Goal: Navigation & Orientation: Find specific page/section

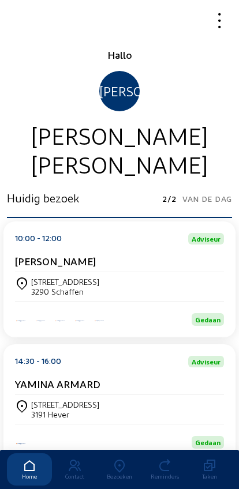
click at [124, 459] on icon at bounding box center [119, 466] width 45 height 14
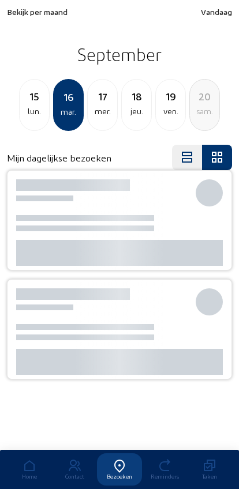
click at [126, 459] on icon at bounding box center [119, 466] width 45 height 14
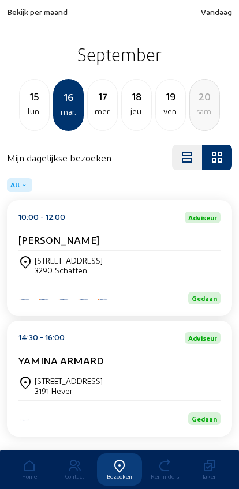
click at [33, 12] on span "Bekijk per maand" at bounding box center [37, 12] width 61 height 10
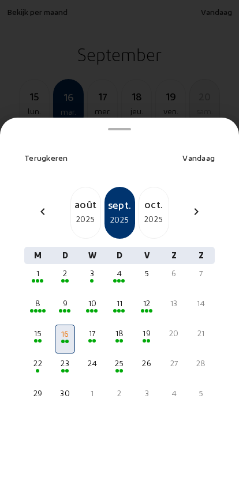
click at [85, 212] on div "2025" at bounding box center [85, 219] width 29 height 14
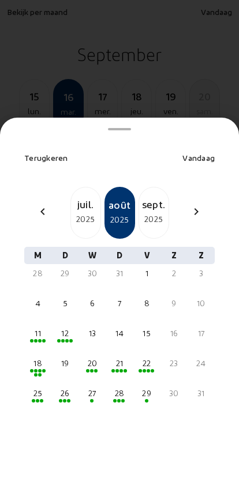
click at [63, 399] on span at bounding box center [64, 400] width 3 height 3
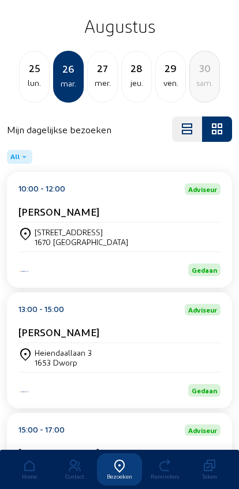
scroll to position [72, 0]
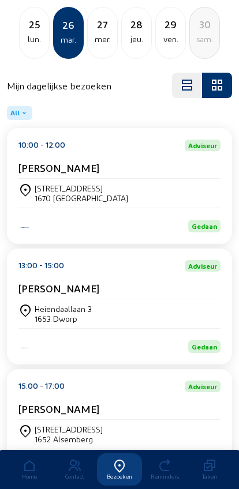
click at [193, 313] on div "Heiendaallaan 3 1653 Dworp" at bounding box center [119, 314] width 202 height 20
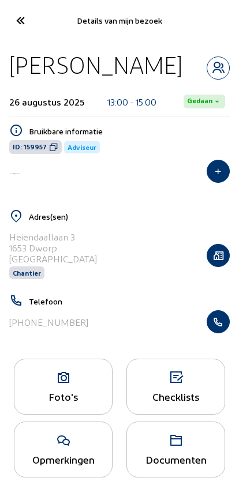
click at [218, 321] on icon "button" at bounding box center [218, 322] width 22 height 12
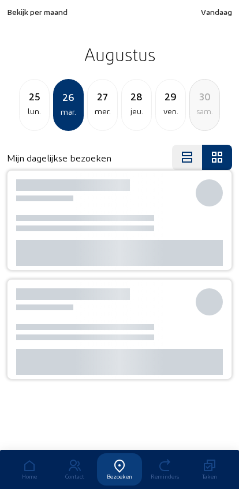
click at [198, 105] on div "sam." at bounding box center [204, 111] width 29 height 14
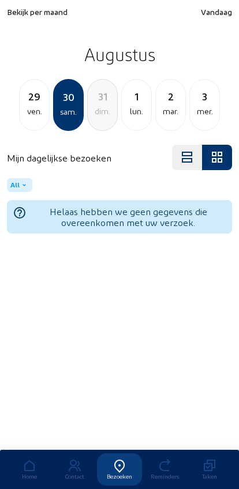
click at [195, 114] on div "mer." at bounding box center [204, 111] width 29 height 14
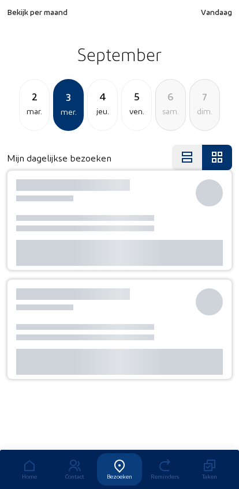
click at [198, 105] on div "dim." at bounding box center [204, 111] width 29 height 14
click at [204, 120] on div "11 jeu." at bounding box center [204, 105] width 31 height 52
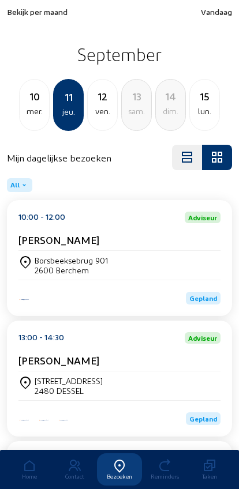
click at [110, 371] on div "Hilde Beirinckx" at bounding box center [119, 362] width 202 height 17
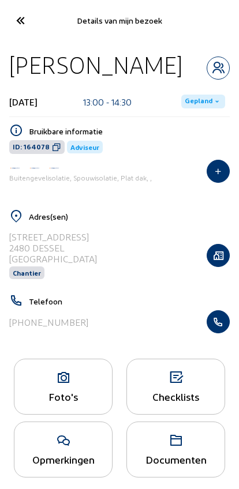
click at [222, 66] on icon "button" at bounding box center [218, 68] width 22 height 14
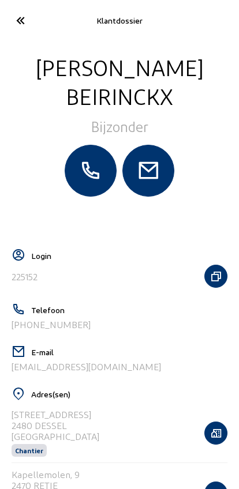
click at [20, 24] on icon at bounding box center [19, 20] width 19 height 20
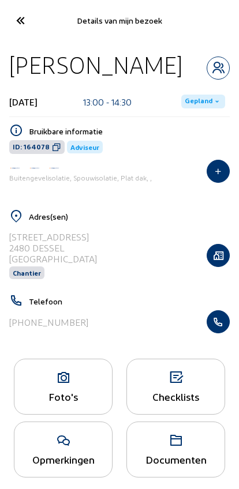
click at [22, 26] on icon at bounding box center [19, 20] width 19 height 20
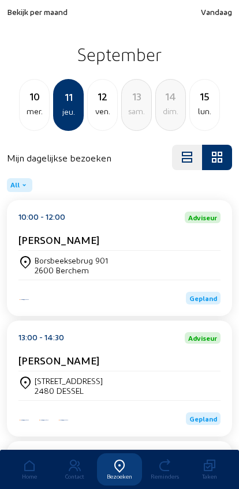
click at [38, 102] on div "10" at bounding box center [34, 96] width 29 height 16
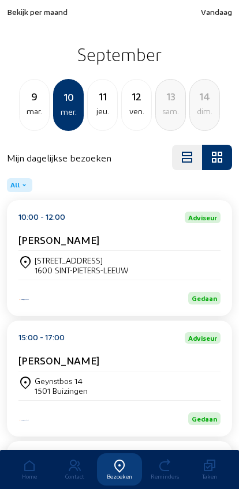
click at [66, 380] on div "Geynstbos 14 1501 Buizingen" at bounding box center [119, 385] width 202 height 29
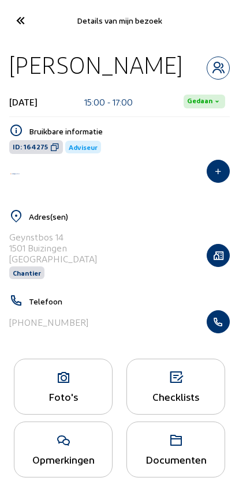
click at [223, 69] on icon "button" at bounding box center [218, 68] width 22 height 14
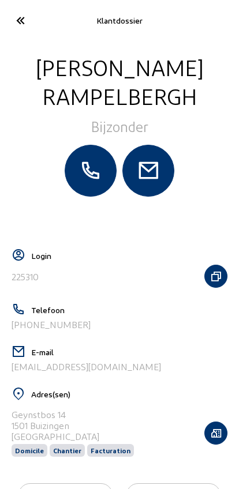
click at [13, 20] on icon at bounding box center [19, 20] width 19 height 20
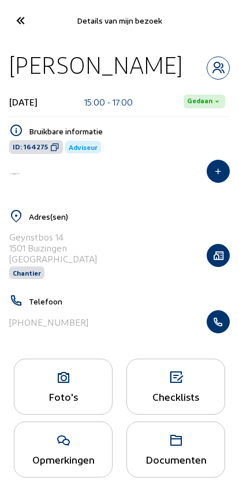
click at [18, 24] on icon at bounding box center [19, 20] width 19 height 20
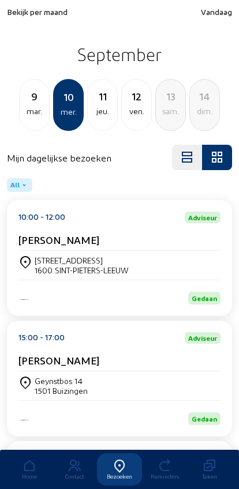
click at [39, 114] on div "mar." at bounding box center [34, 111] width 29 height 14
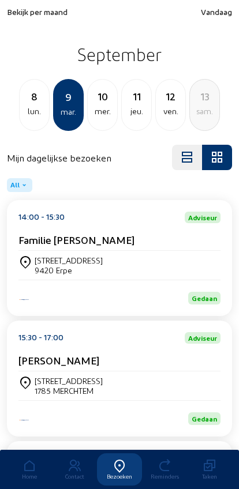
click at [36, 107] on div "lun." at bounding box center [34, 111] width 29 height 14
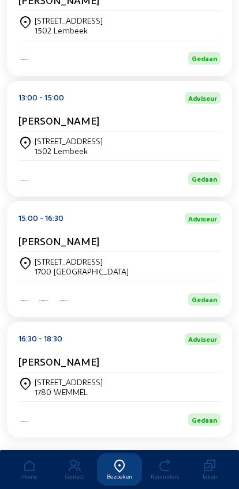
scroll to position [280, 0]
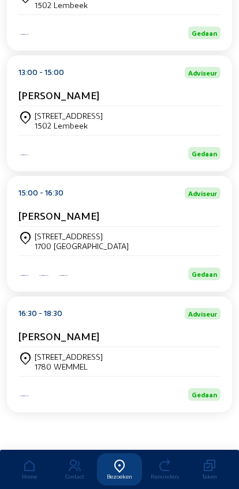
click at [184, 237] on div "Bodegemstraat 150 1700 DILBEEK" at bounding box center [119, 241] width 202 height 20
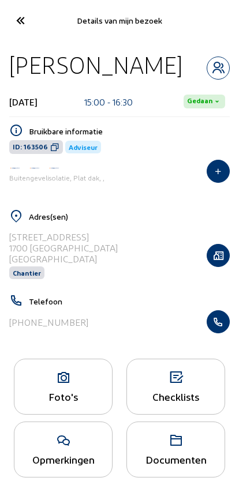
click at [212, 65] on icon "button" at bounding box center [218, 68] width 22 height 14
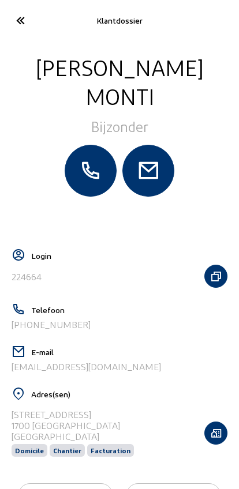
click at [29, 20] on icon at bounding box center [19, 20] width 19 height 20
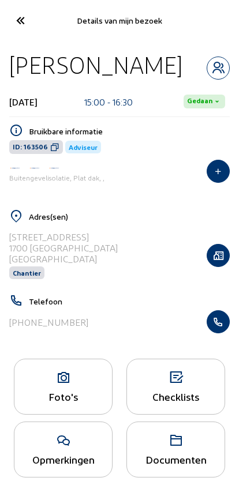
click at [5, 47] on div "Barbara Monti 8 september 2025 15:00 - 16:30 Gedaan Bruikbare informatie ID: 16…" at bounding box center [119, 196] width 239 height 311
click at [17, 32] on cam-font-icon at bounding box center [20, 20] width 26 height 27
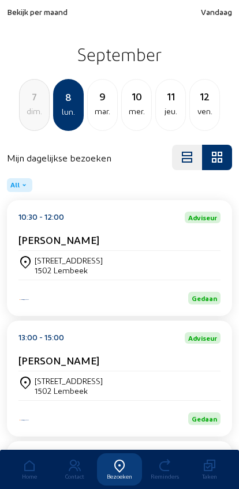
click at [133, 106] on div "mer." at bounding box center [136, 111] width 29 height 14
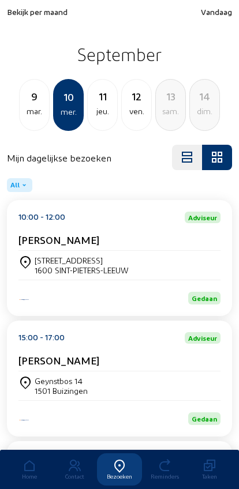
click at [195, 110] on div "dim." at bounding box center [204, 111] width 29 height 14
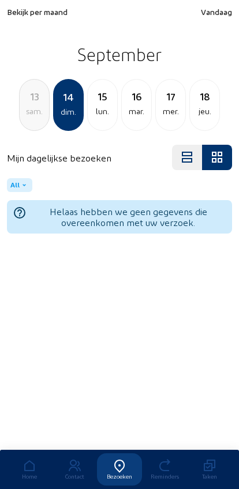
click at [137, 118] on div "mar." at bounding box center [136, 111] width 29 height 14
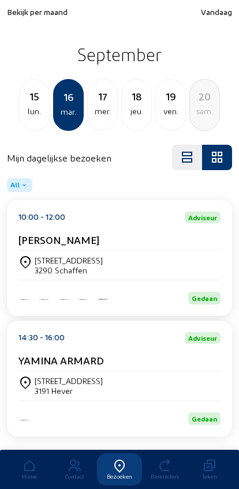
click at [133, 110] on div "jeu." at bounding box center [136, 111] width 29 height 14
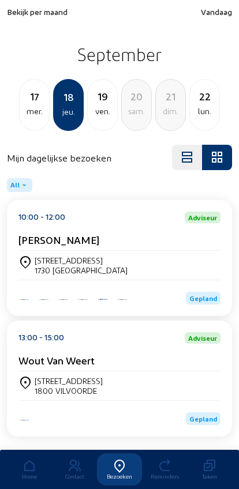
click at [171, 261] on div "Groenstraat, 16 1730 ASSE" at bounding box center [119, 265] width 202 height 20
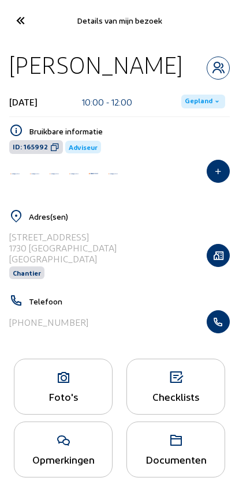
click at [228, 65] on icon "button" at bounding box center [218, 68] width 22 height 14
